Goal: Task Accomplishment & Management: Manage account settings

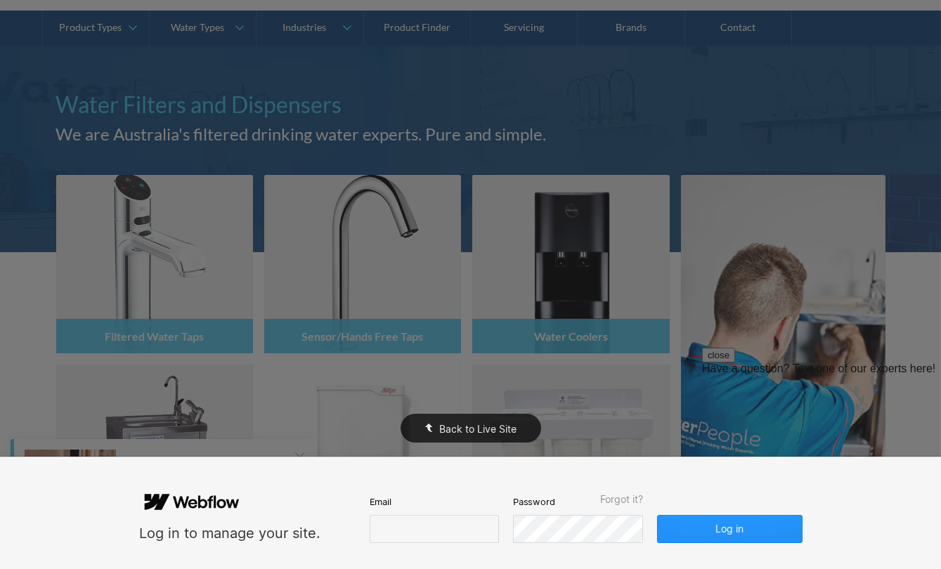
scroll to position [319, 0]
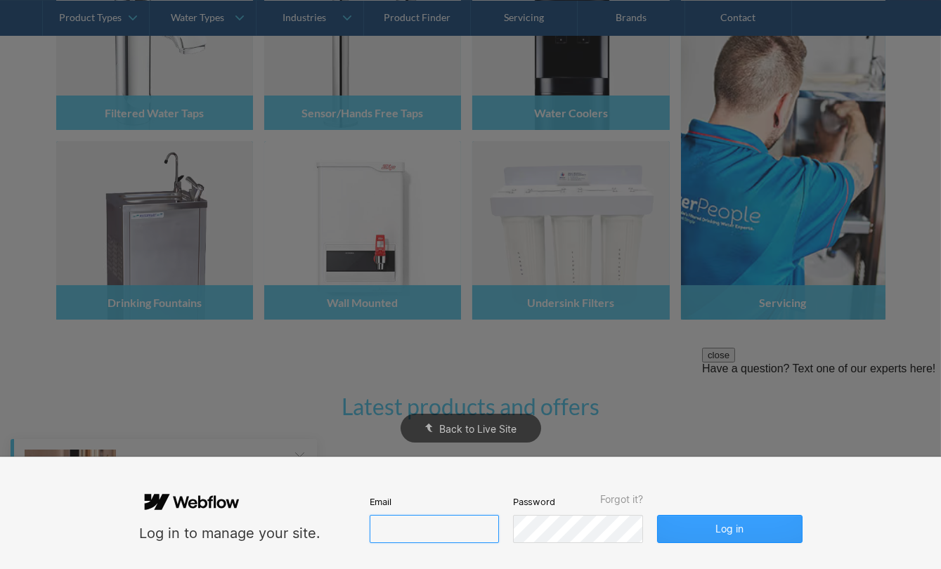
type input "[PERSON_NAME][EMAIL_ADDRESS][DOMAIN_NAME]"
click at [726, 523] on button "Log in" at bounding box center [729, 529] width 145 height 28
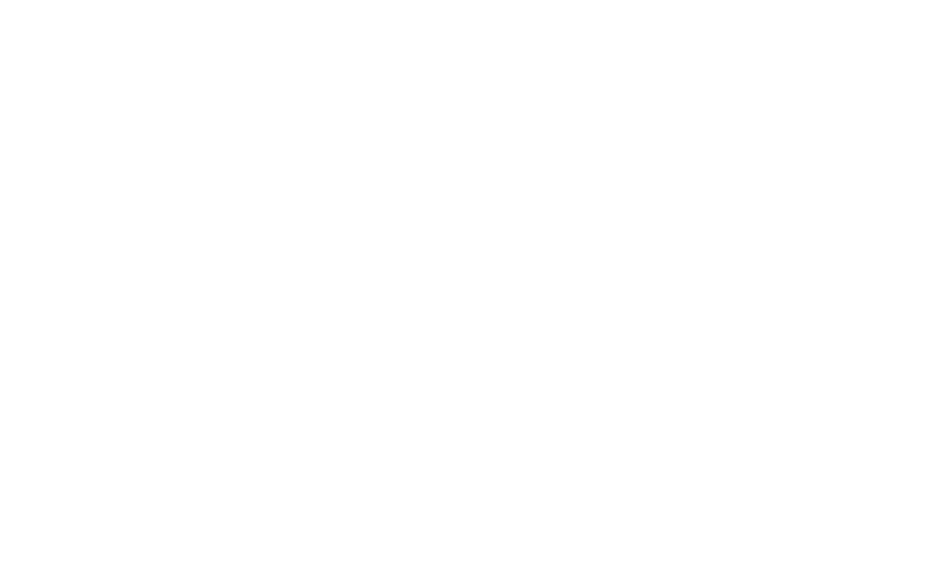
scroll to position [0, 0]
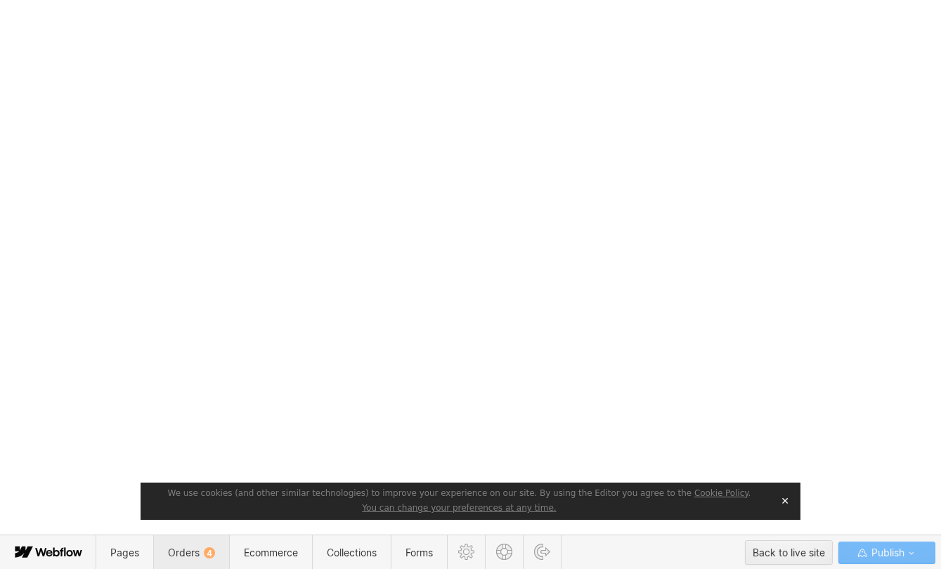
click at [183, 554] on span "Orders 4" at bounding box center [191, 553] width 47 height 12
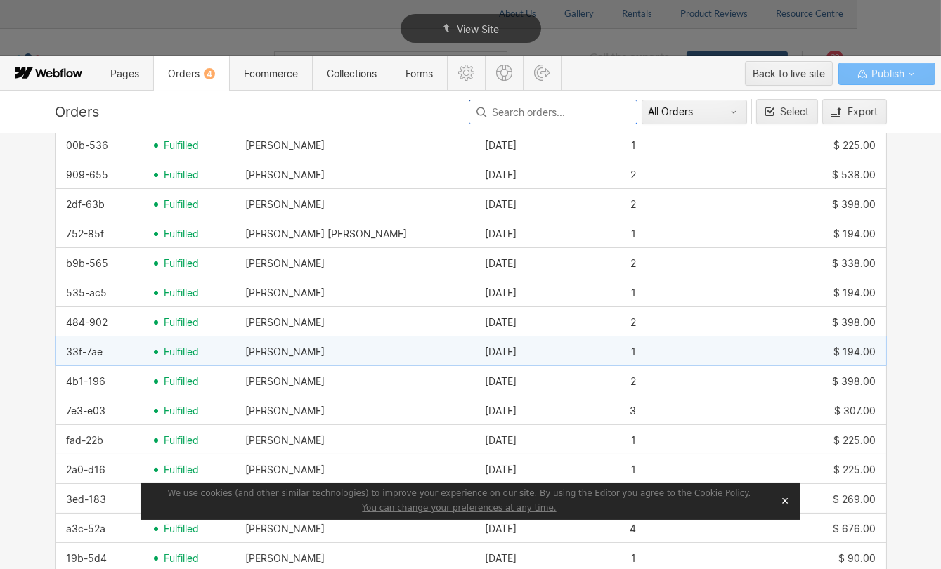
scroll to position [383, 0]
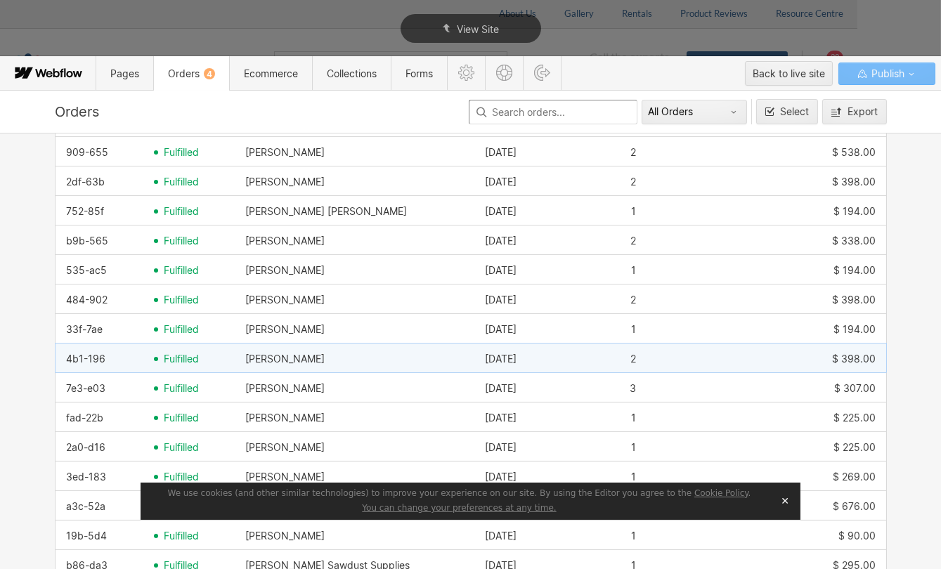
click at [184, 360] on span "fulfilled" at bounding box center [181, 358] width 35 height 11
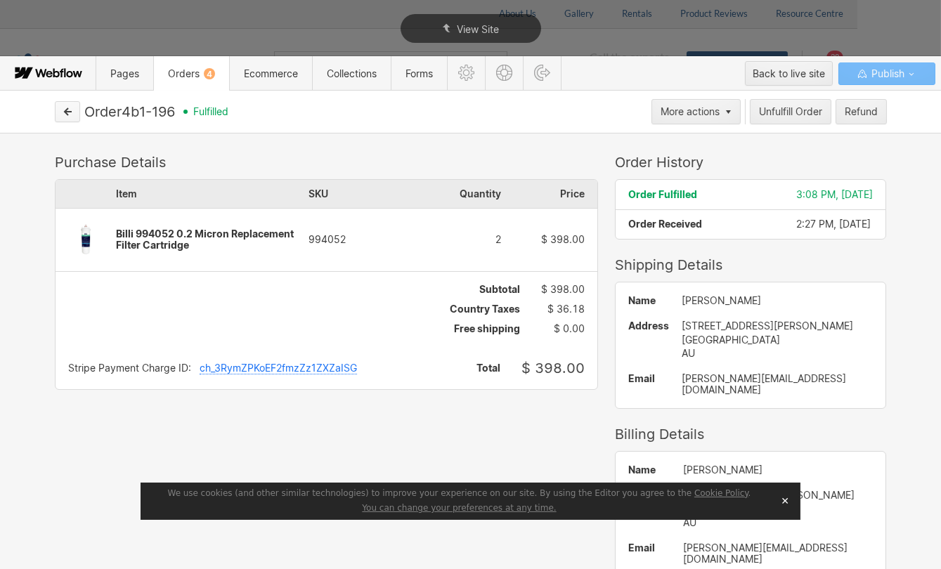
click at [71, 108] on icon "button" at bounding box center [68, 112] width 10 height 10
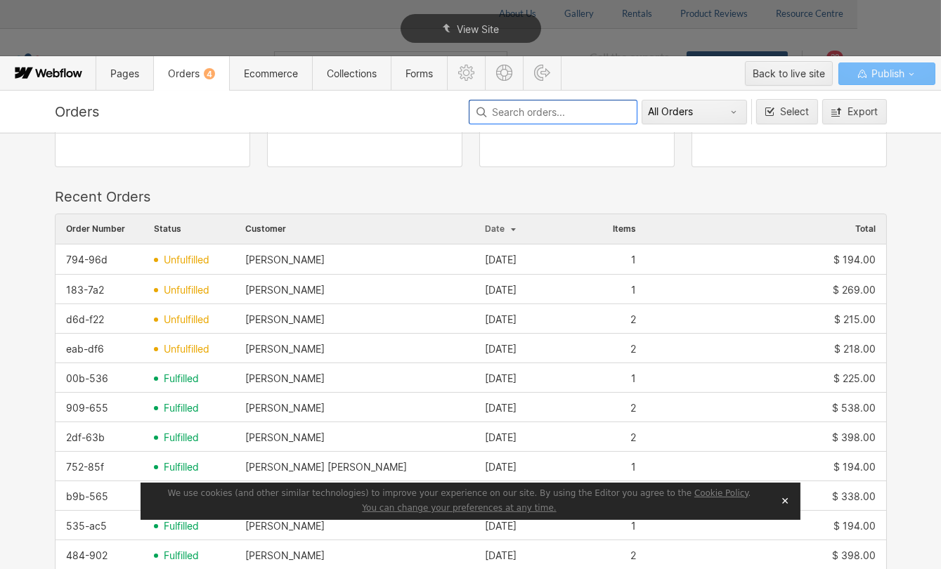
scroll to position [0, 0]
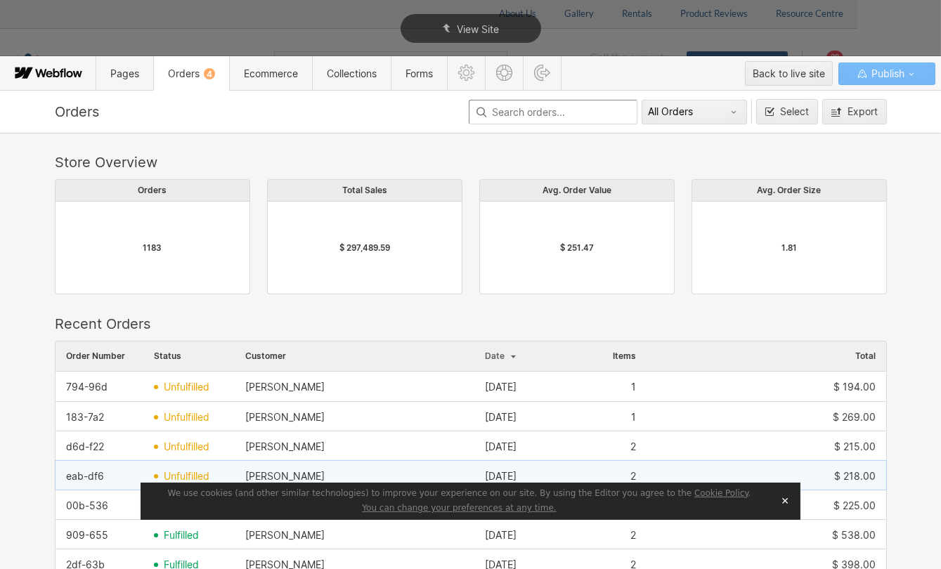
click at [148, 470] on div "unfulfilled" at bounding box center [188, 476] width 91 height 22
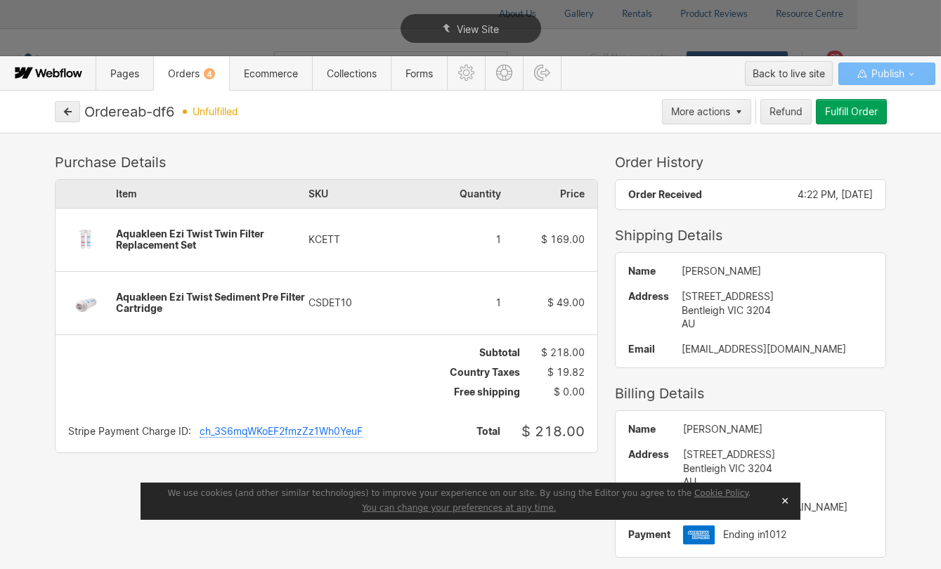
click at [787, 500] on button "✕" at bounding box center [785, 500] width 20 height 21
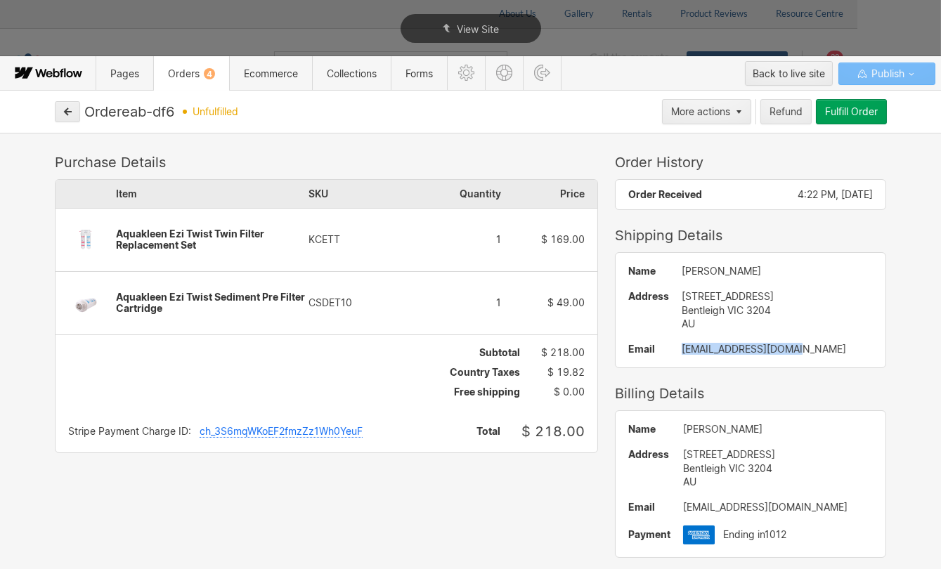
drag, startPoint x: 787, startPoint y: 351, endPoint x: 665, endPoint y: 350, distance: 122.2
click at [681, 350] on div "simonem3204@gmail.com" at bounding box center [777, 349] width 192 height 11
copy div "simonem3204@gmail.com"
click at [181, 72] on span "Orders 4" at bounding box center [191, 73] width 47 height 12
click at [73, 112] on button "button" at bounding box center [67, 111] width 25 height 21
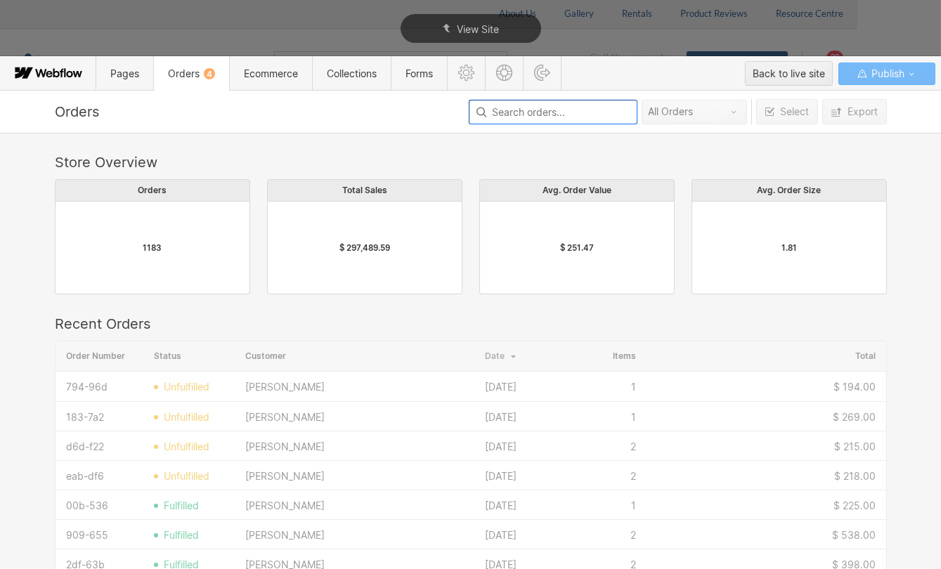
scroll to position [759, 822]
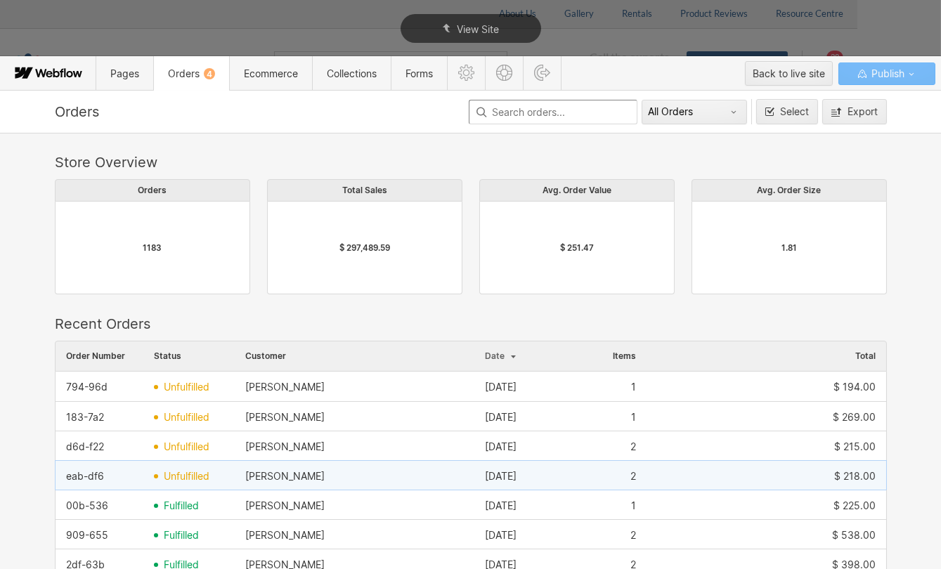
click at [201, 480] on span "unfulfilled" at bounding box center [187, 476] width 46 height 11
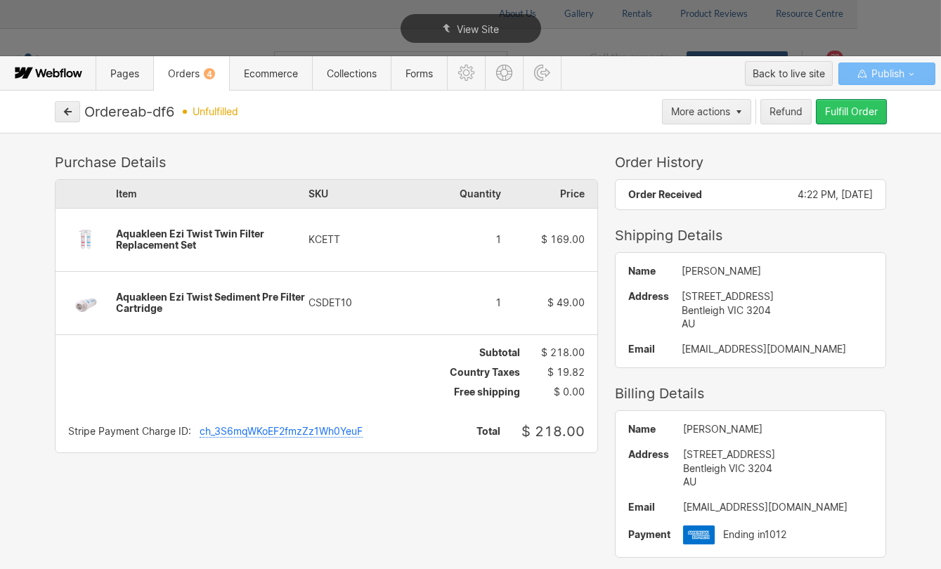
click at [845, 110] on div "Fulfill Order" at bounding box center [851, 111] width 53 height 11
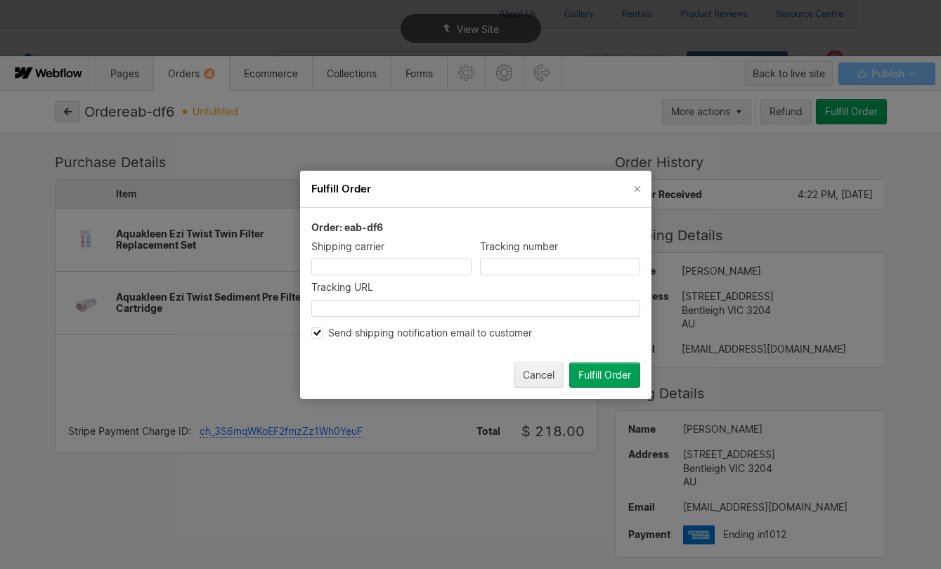
click at [615, 369] on div "Fulfill Order" at bounding box center [604, 374] width 53 height 11
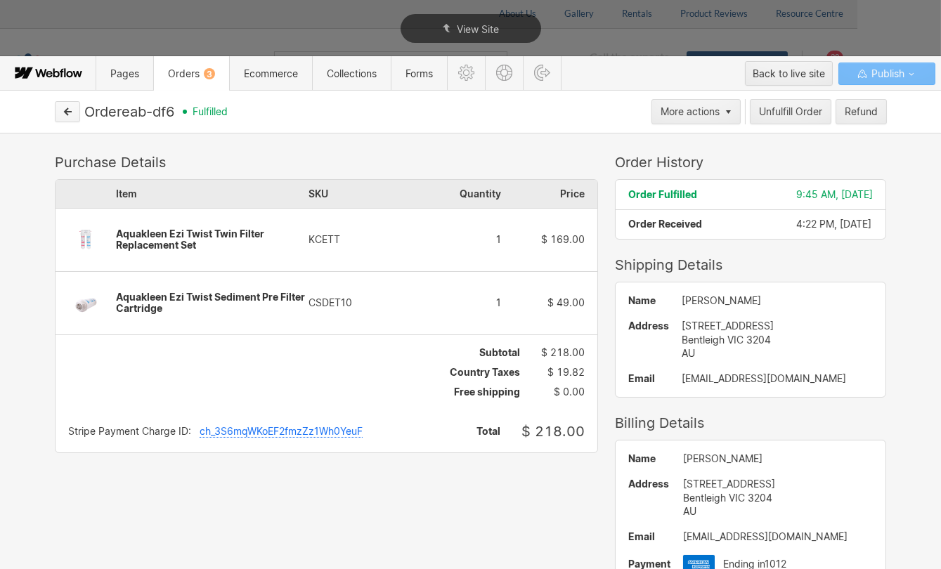
click at [72, 107] on button "button" at bounding box center [67, 111] width 25 height 21
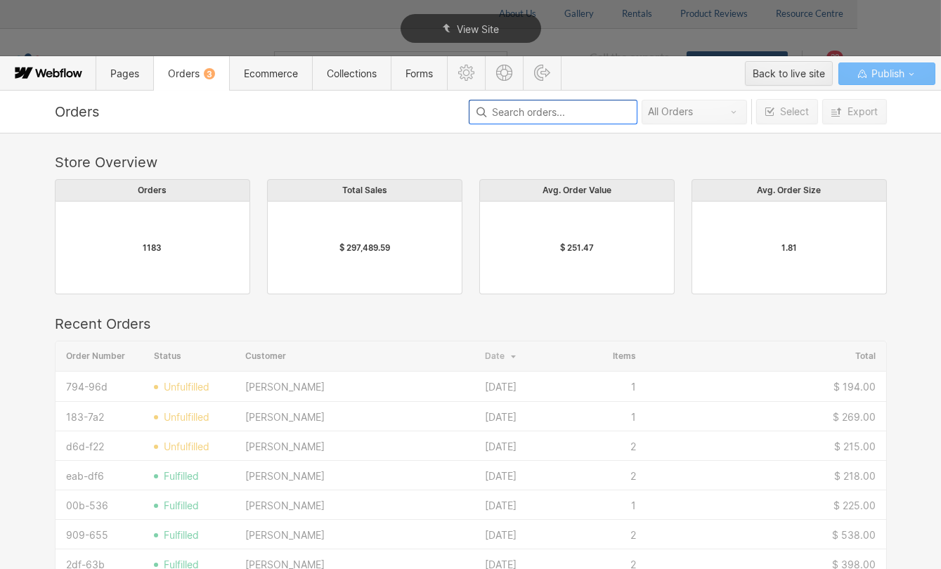
click at [192, 446] on span "unfulfilled" at bounding box center [187, 446] width 46 height 11
